Goal: Transaction & Acquisition: Subscribe to service/newsletter

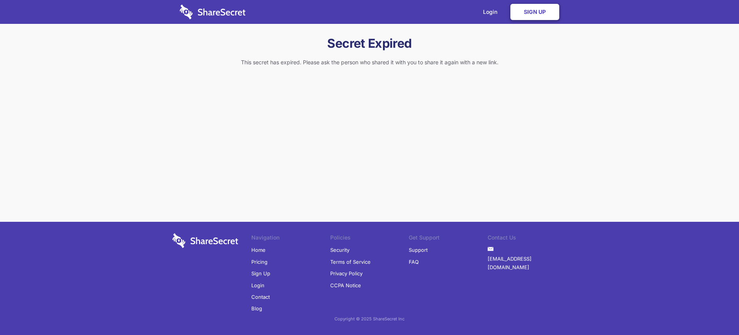
click at [535, 12] on link "Sign Up" at bounding box center [535, 12] width 49 height 16
click at [492, 12] on link "Login" at bounding box center [492, 12] width 33 height 24
click at [261, 273] on link "Sign Up" at bounding box center [260, 274] width 19 height 12
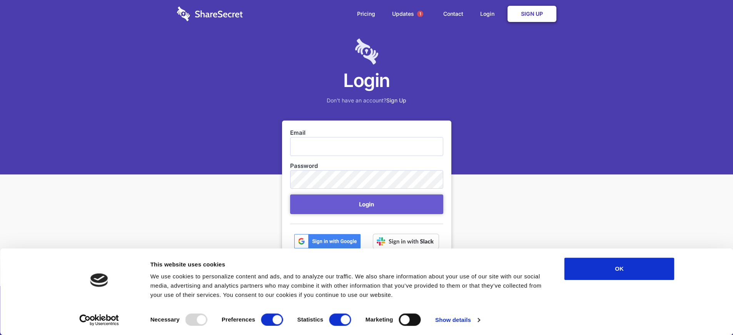
click at [532, 14] on link "Sign Up" at bounding box center [532, 14] width 49 height 16
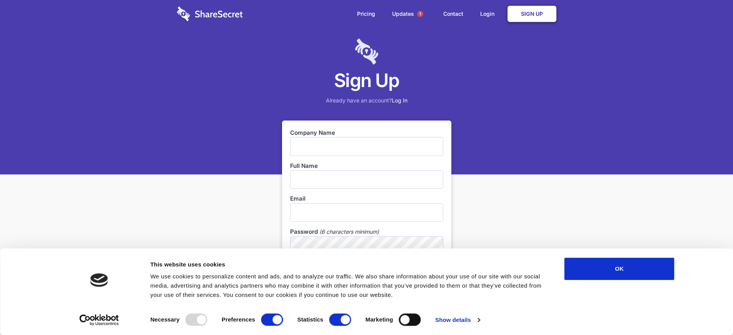
click at [532, 14] on link "Sign Up" at bounding box center [532, 14] width 49 height 16
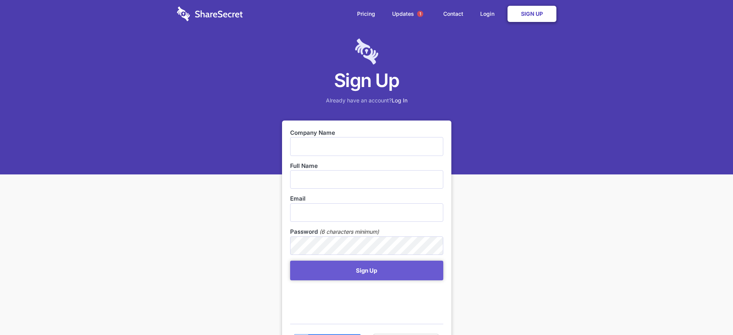
click at [532, 14] on link "Sign Up" at bounding box center [532, 14] width 49 height 16
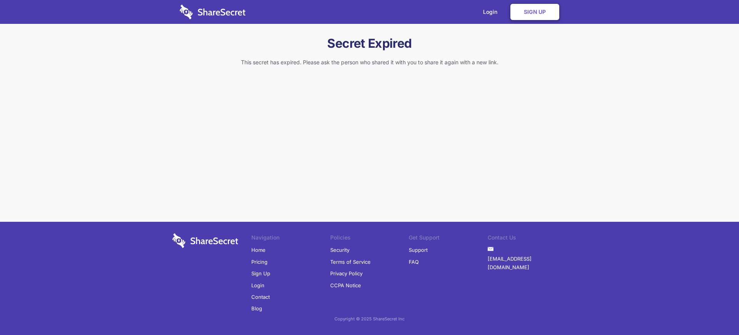
click at [261, 273] on link "Sign Up" at bounding box center [260, 274] width 19 height 12
click at [535, 12] on link "Sign Up" at bounding box center [535, 12] width 49 height 16
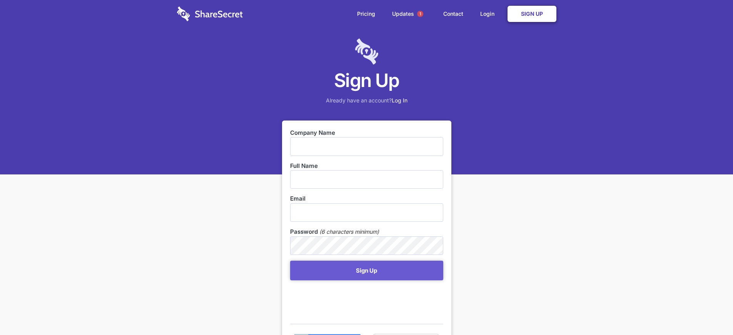
click at [532, 14] on link "Sign Up" at bounding box center [532, 14] width 49 height 16
click at [367, 77] on h1 "Sign Up" at bounding box center [366, 81] width 733 height 24
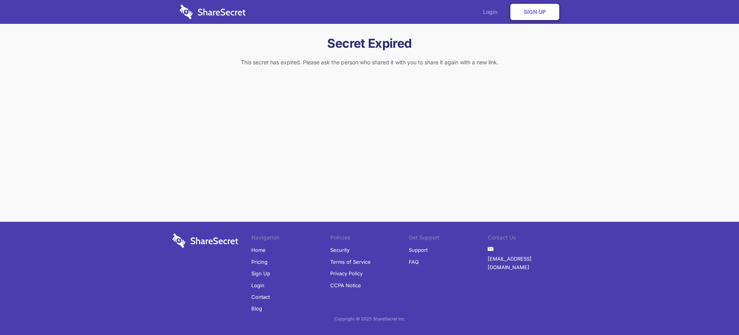
click at [492, 12] on link "Login" at bounding box center [492, 12] width 33 height 24
click at [261, 273] on link "Sign Up" at bounding box center [260, 274] width 19 height 12
click at [492, 12] on link "Login" at bounding box center [492, 12] width 33 height 24
